Goal: Information Seeking & Learning: Learn about a topic

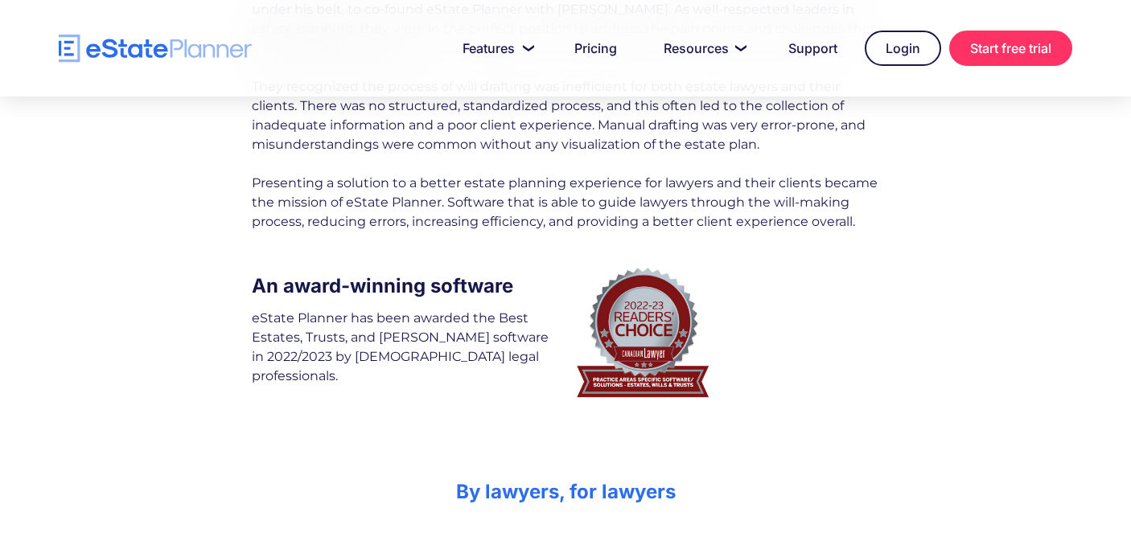
scroll to position [466, 0]
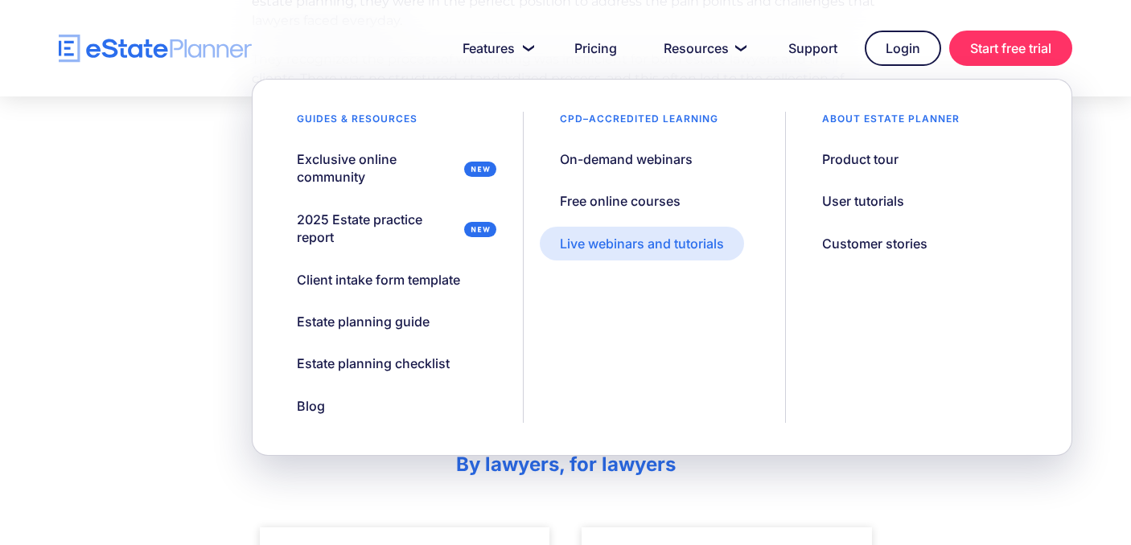
click at [678, 250] on div "Live webinars and tutorials" at bounding box center [642, 244] width 164 height 18
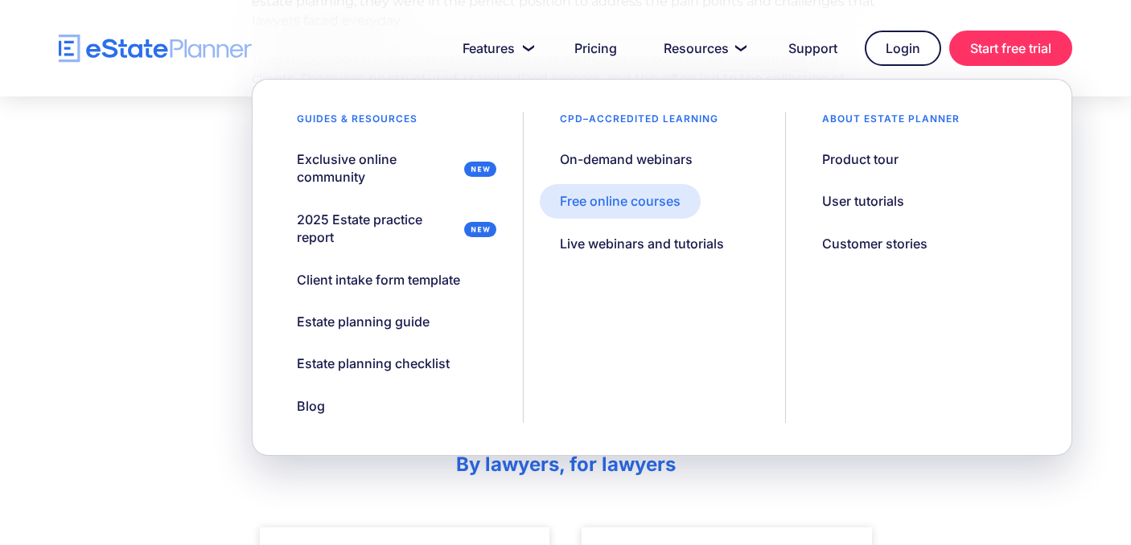
click at [659, 195] on div "Free online courses" at bounding box center [620, 201] width 121 height 18
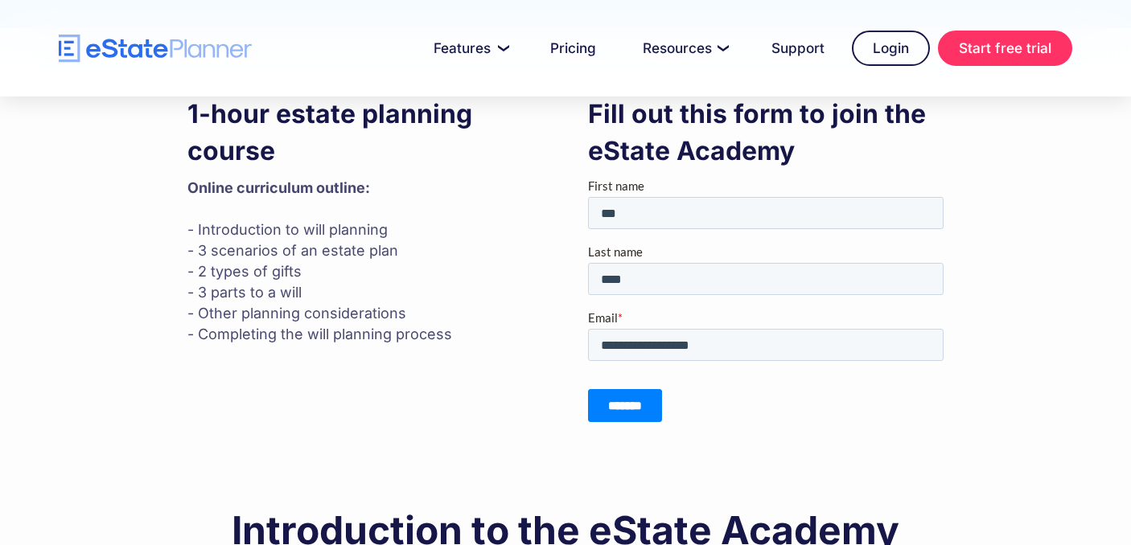
scroll to position [333, 0]
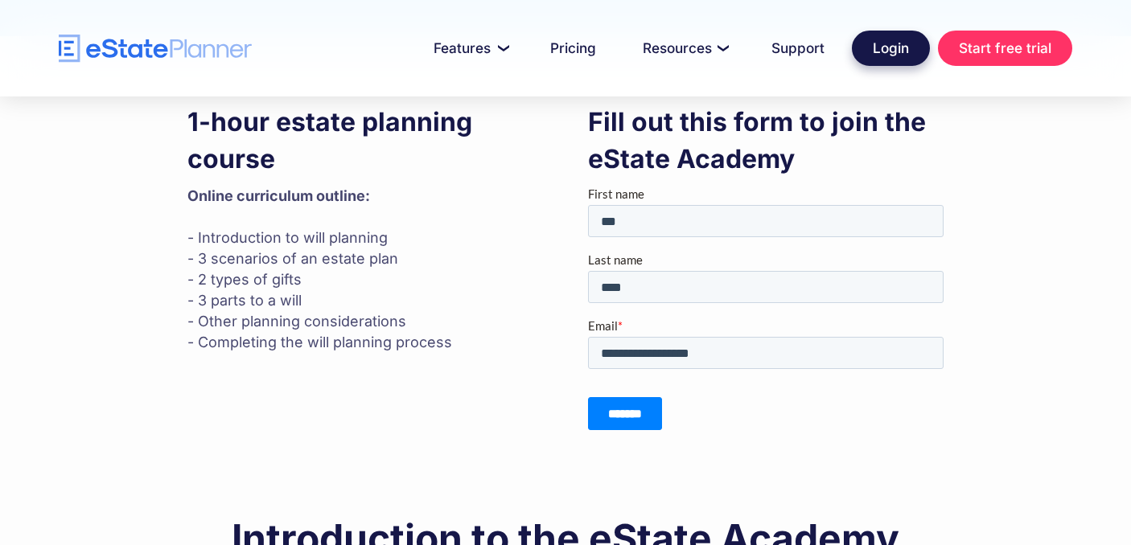
click at [897, 52] on link "Login" at bounding box center [891, 48] width 78 height 35
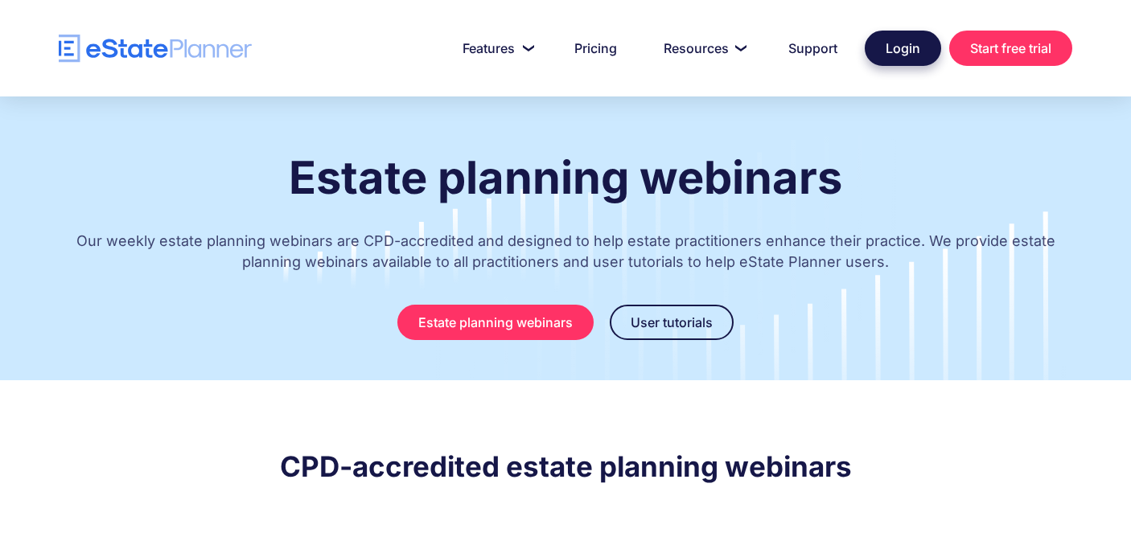
click at [909, 50] on link "Login" at bounding box center [902, 48] width 76 height 35
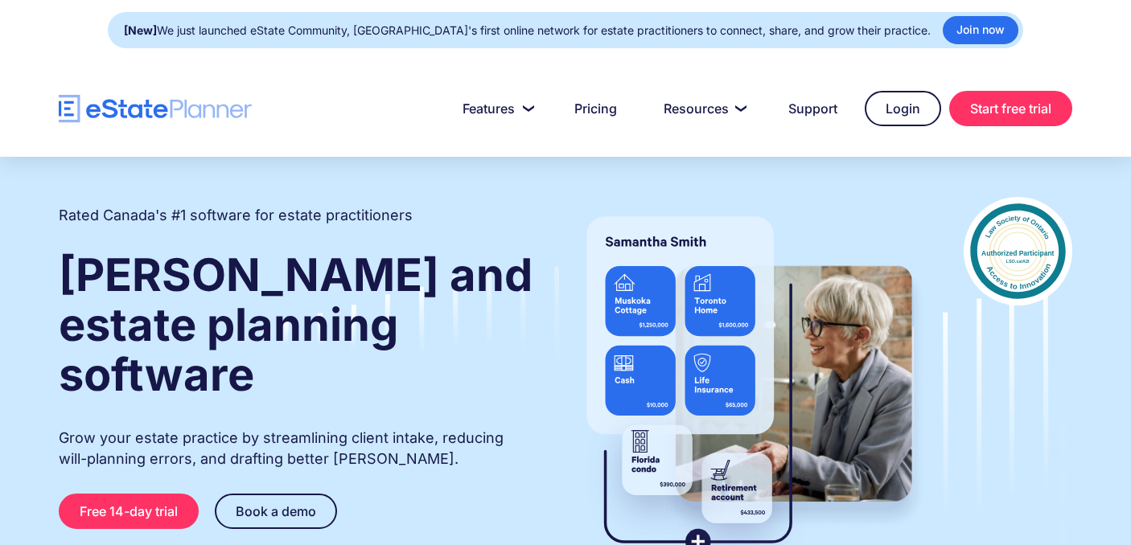
scroll to position [23, 0]
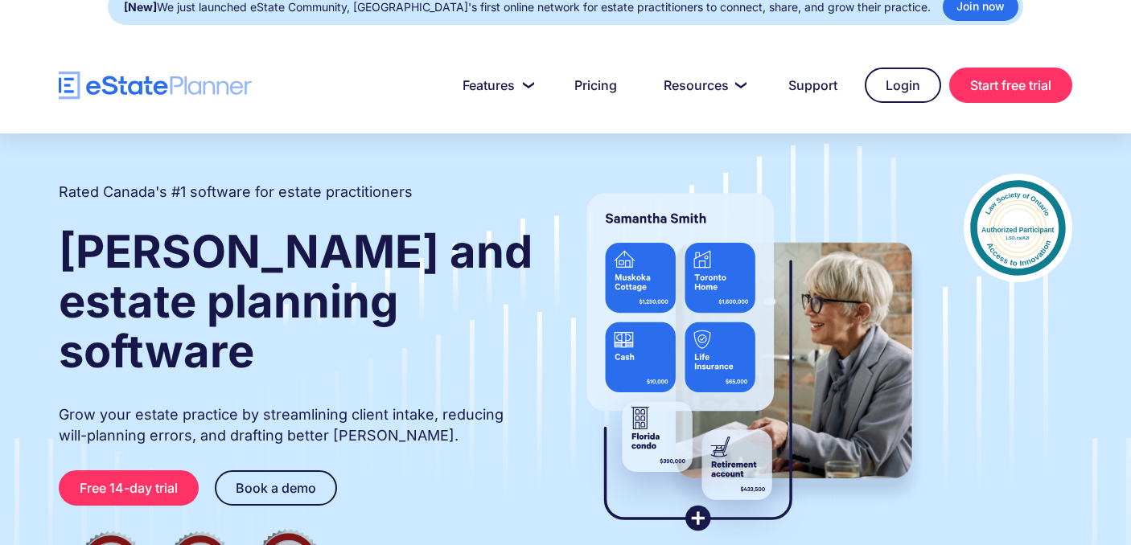
click at [742, 115] on div at bounding box center [565, 85] width 1131 height 96
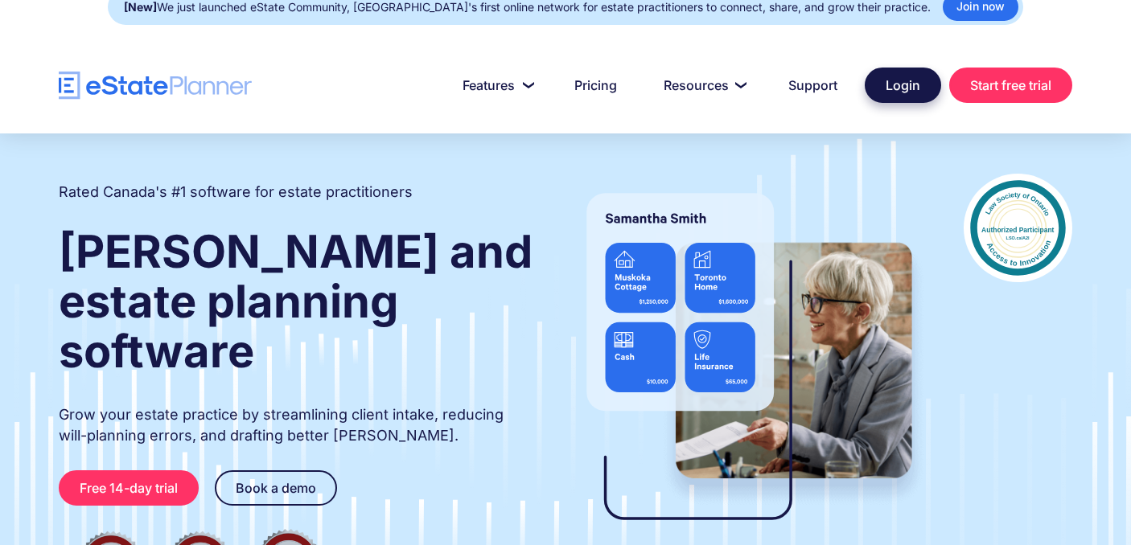
click at [906, 94] on link "Login" at bounding box center [902, 85] width 76 height 35
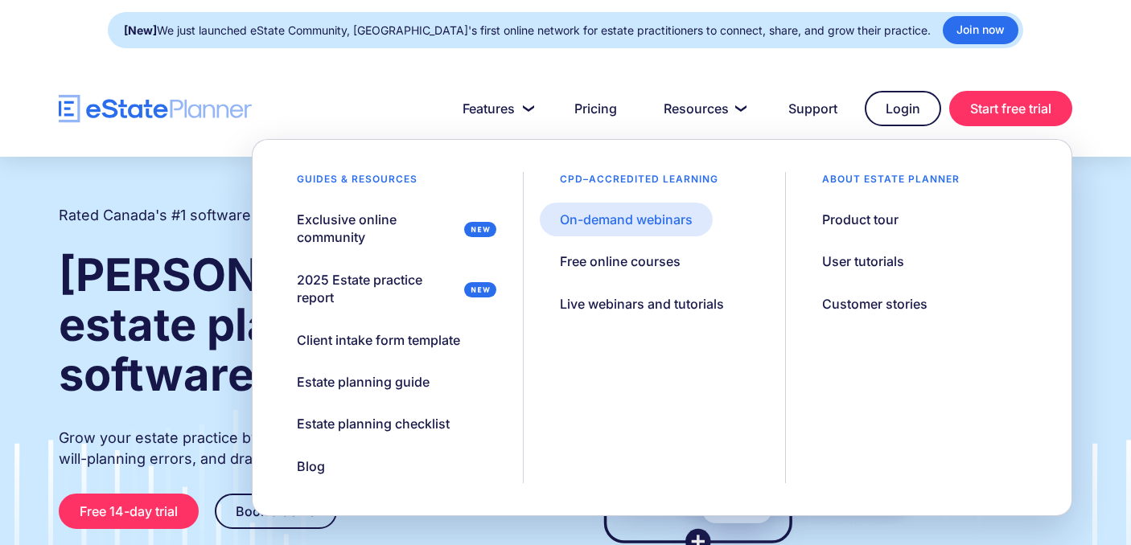
click at [676, 213] on div "On-demand webinars" at bounding box center [626, 220] width 133 height 18
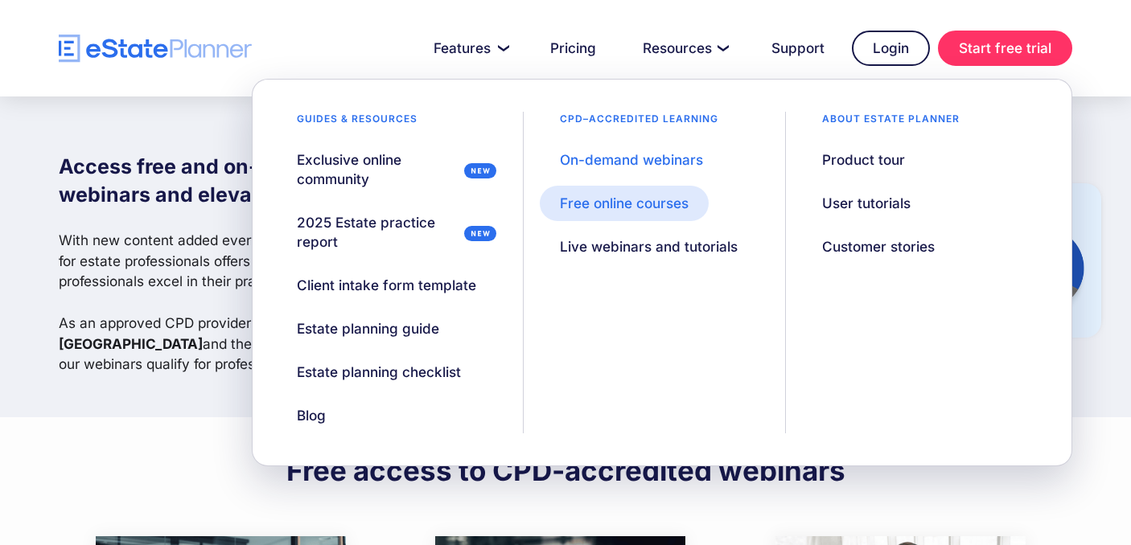
click at [633, 205] on div "Free online courses" at bounding box center [624, 203] width 129 height 19
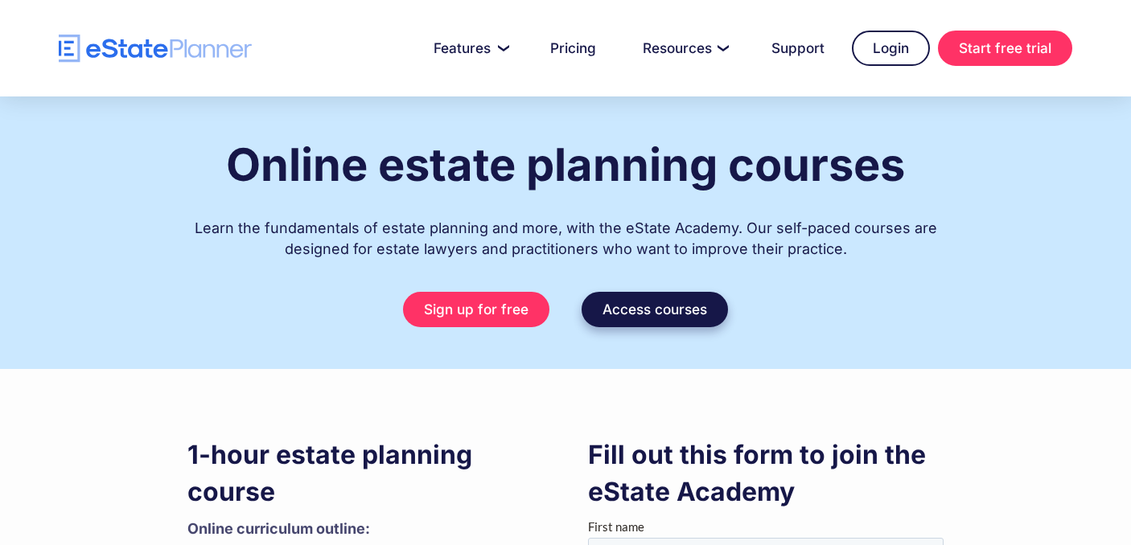
click at [664, 306] on link "Access courses" at bounding box center [654, 309] width 146 height 35
